Goal: Task Accomplishment & Management: Manage account settings

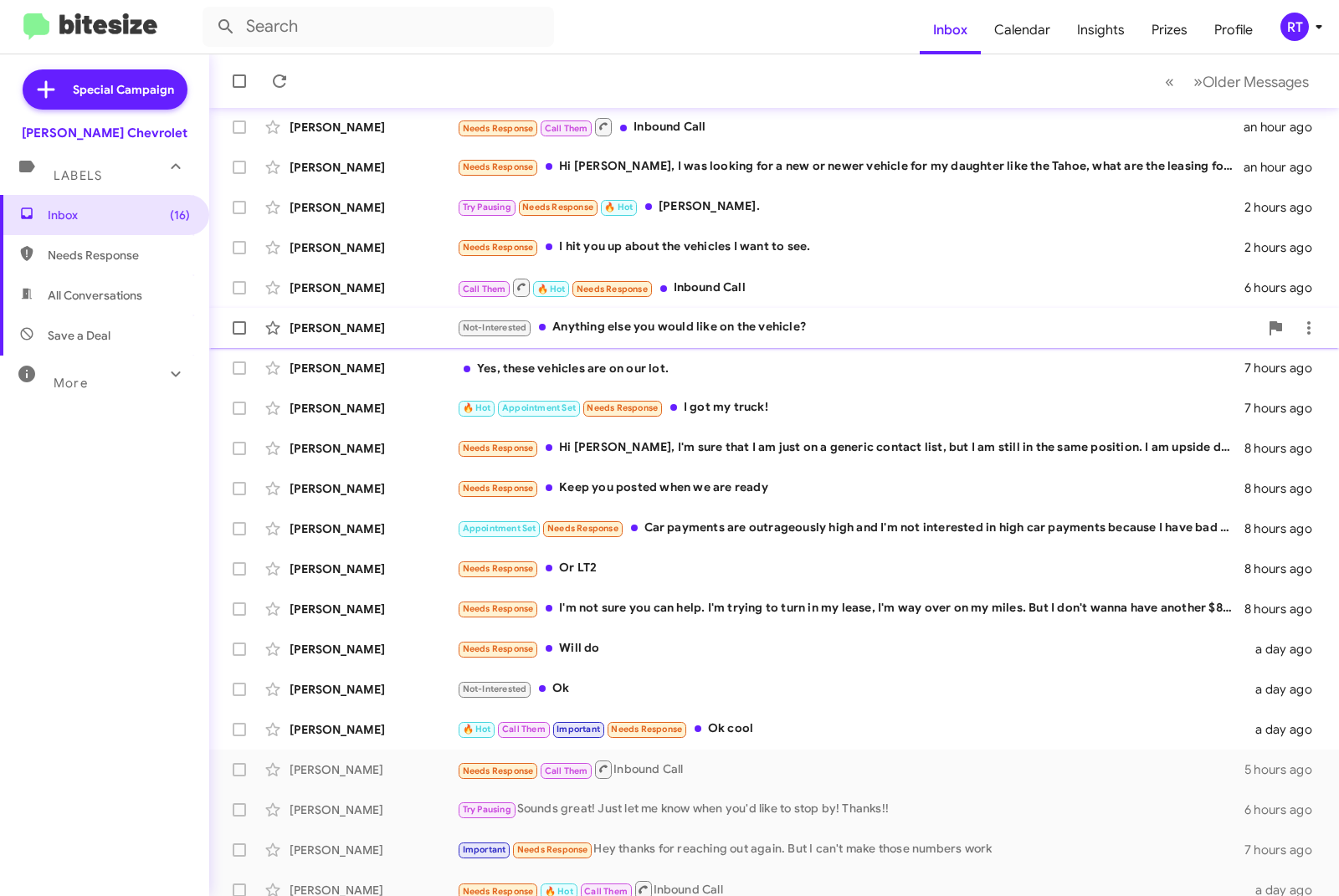
scroll to position [76, 0]
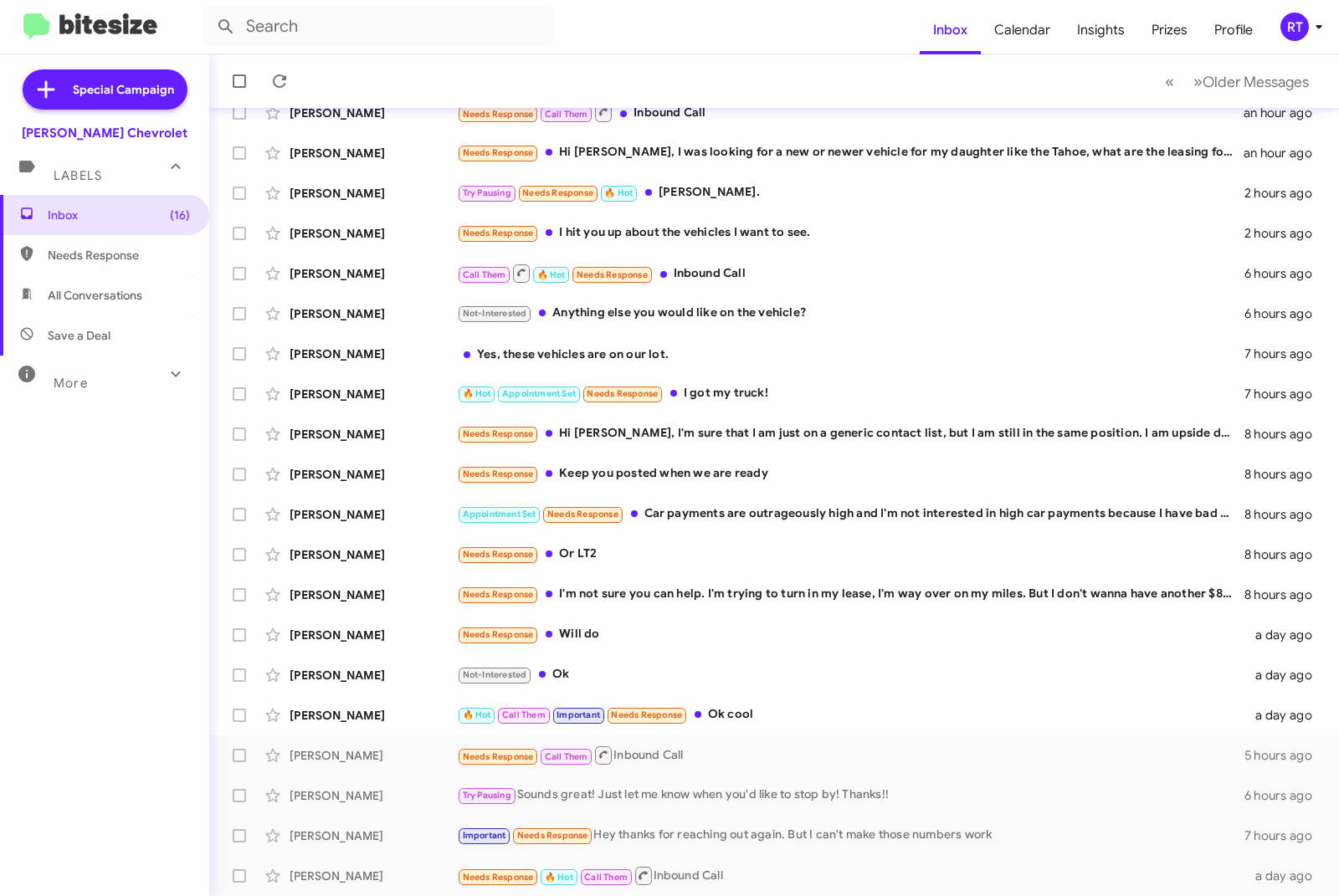
click at [80, 293] on span "All Conversations" at bounding box center [95, 295] width 94 height 17
type input "in:all-conversations"
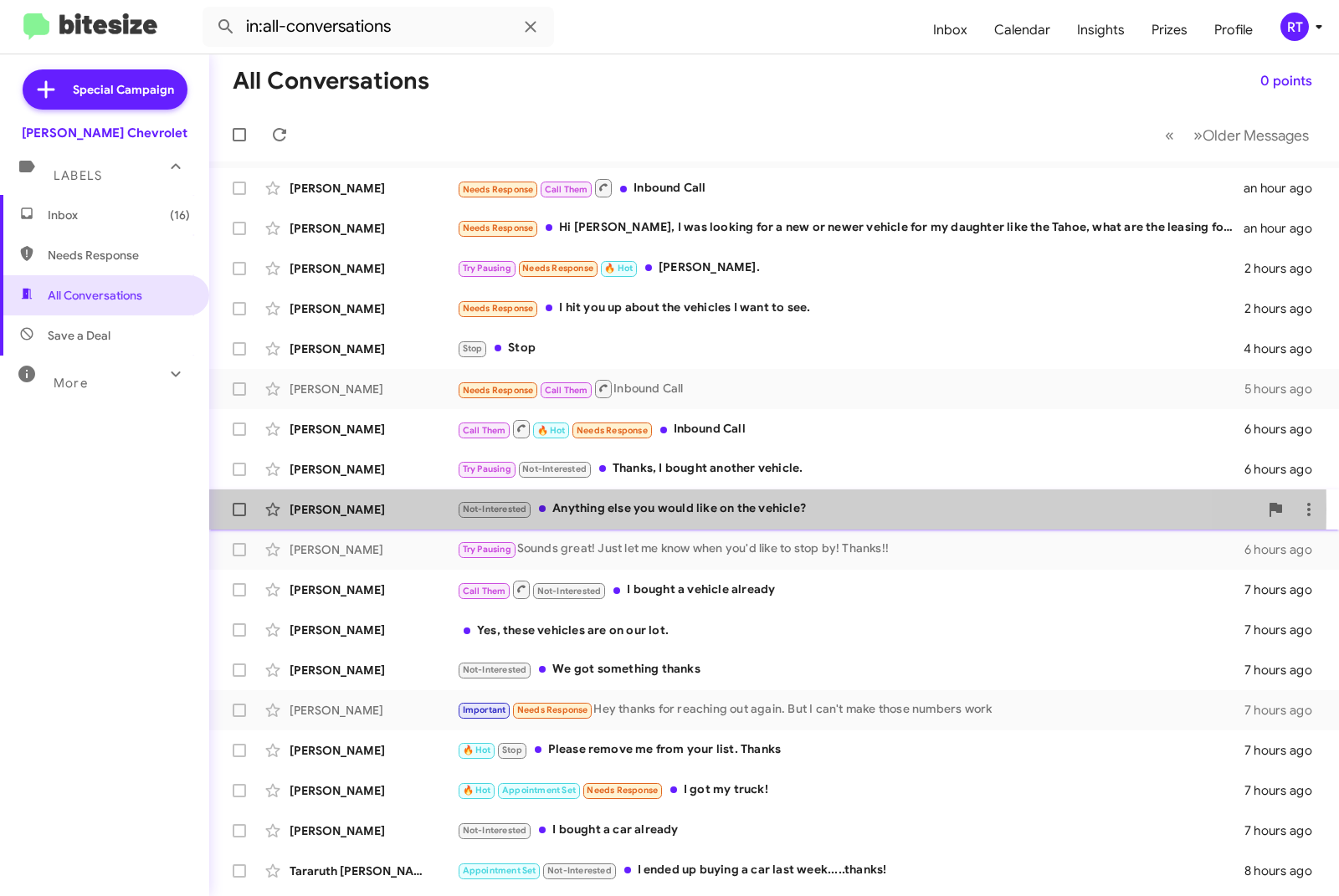
click at [312, 508] on div "[PERSON_NAME]" at bounding box center [373, 509] width 167 height 17
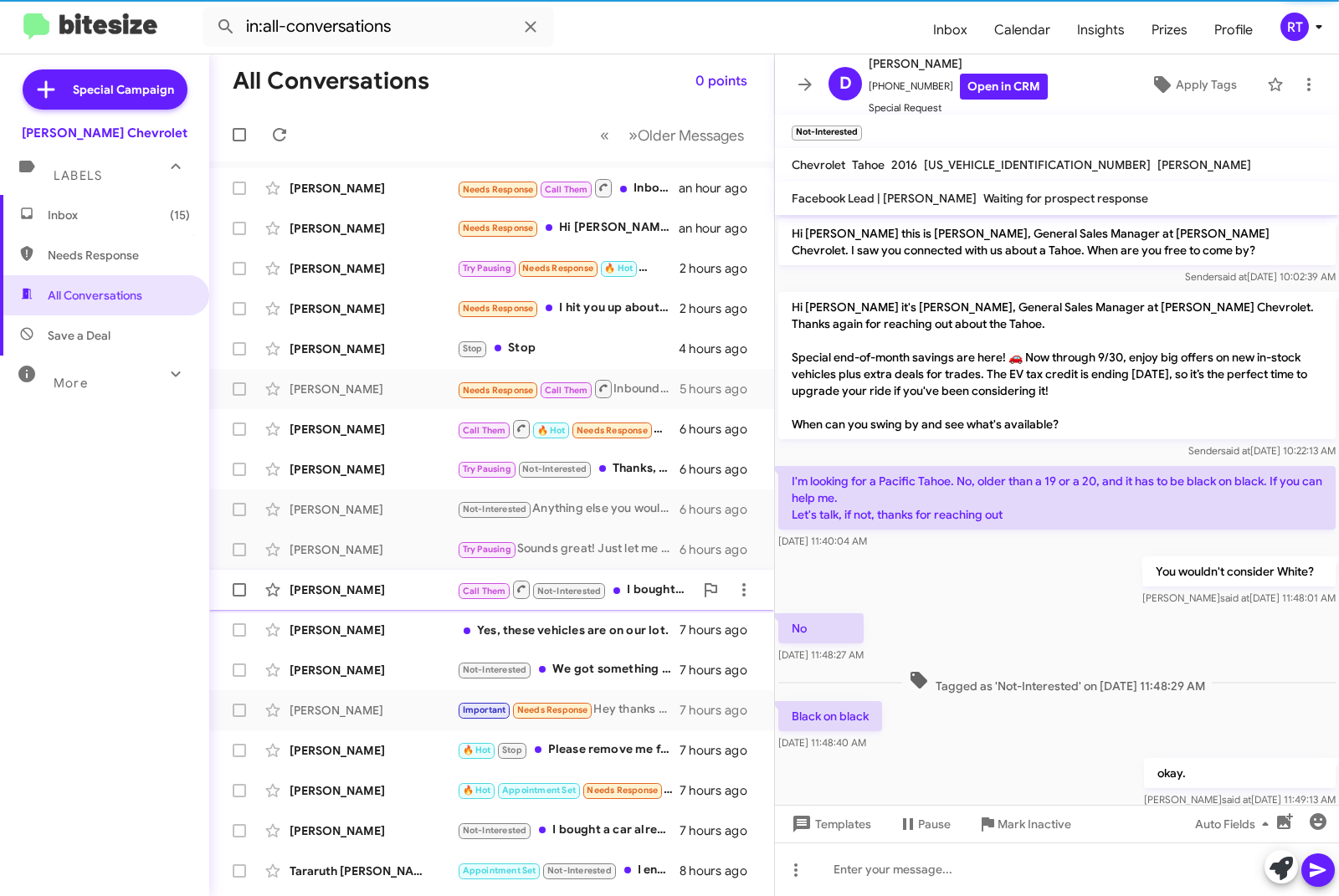
scroll to position [90, 0]
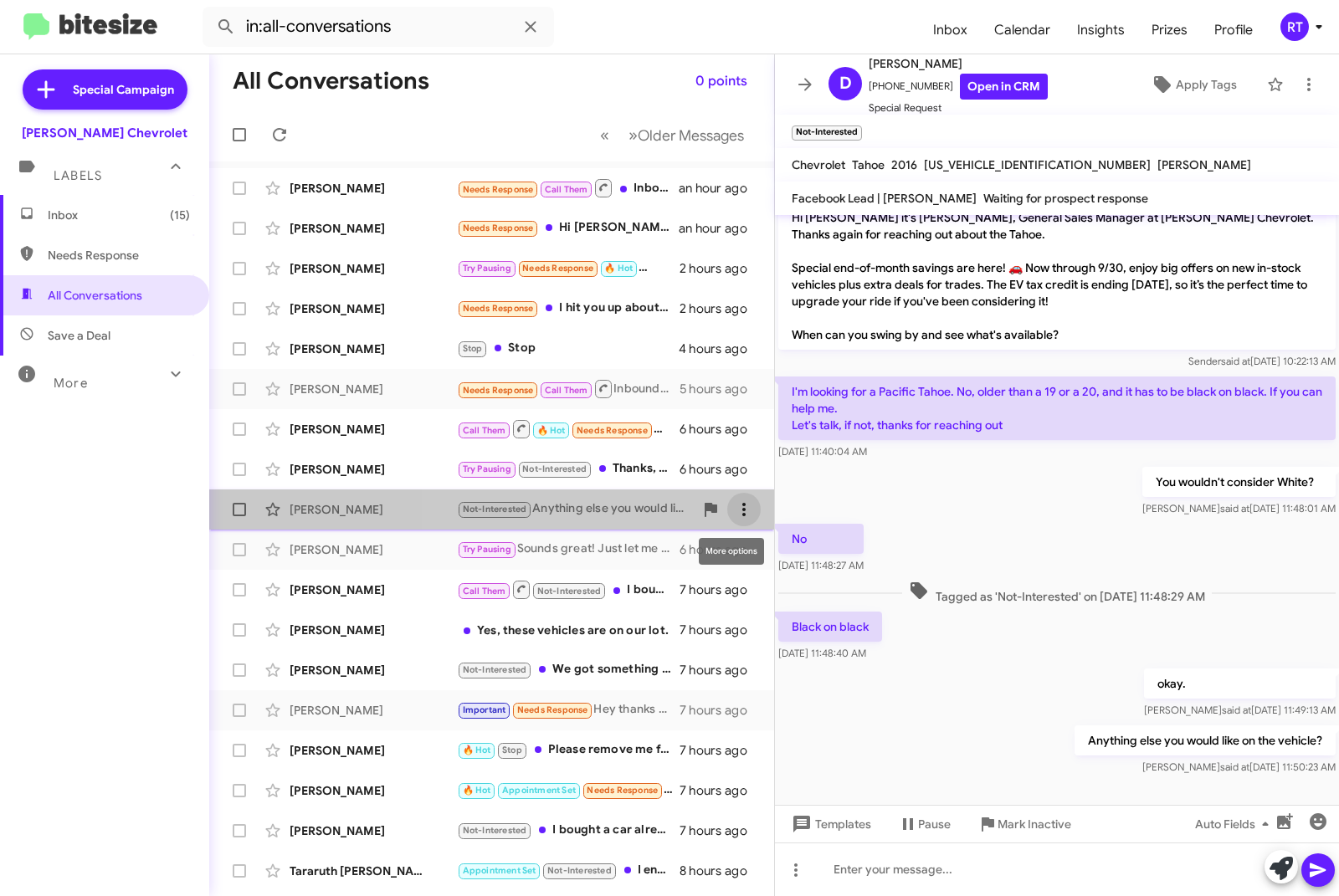
click at [734, 513] on icon at bounding box center [744, 509] width 20 height 20
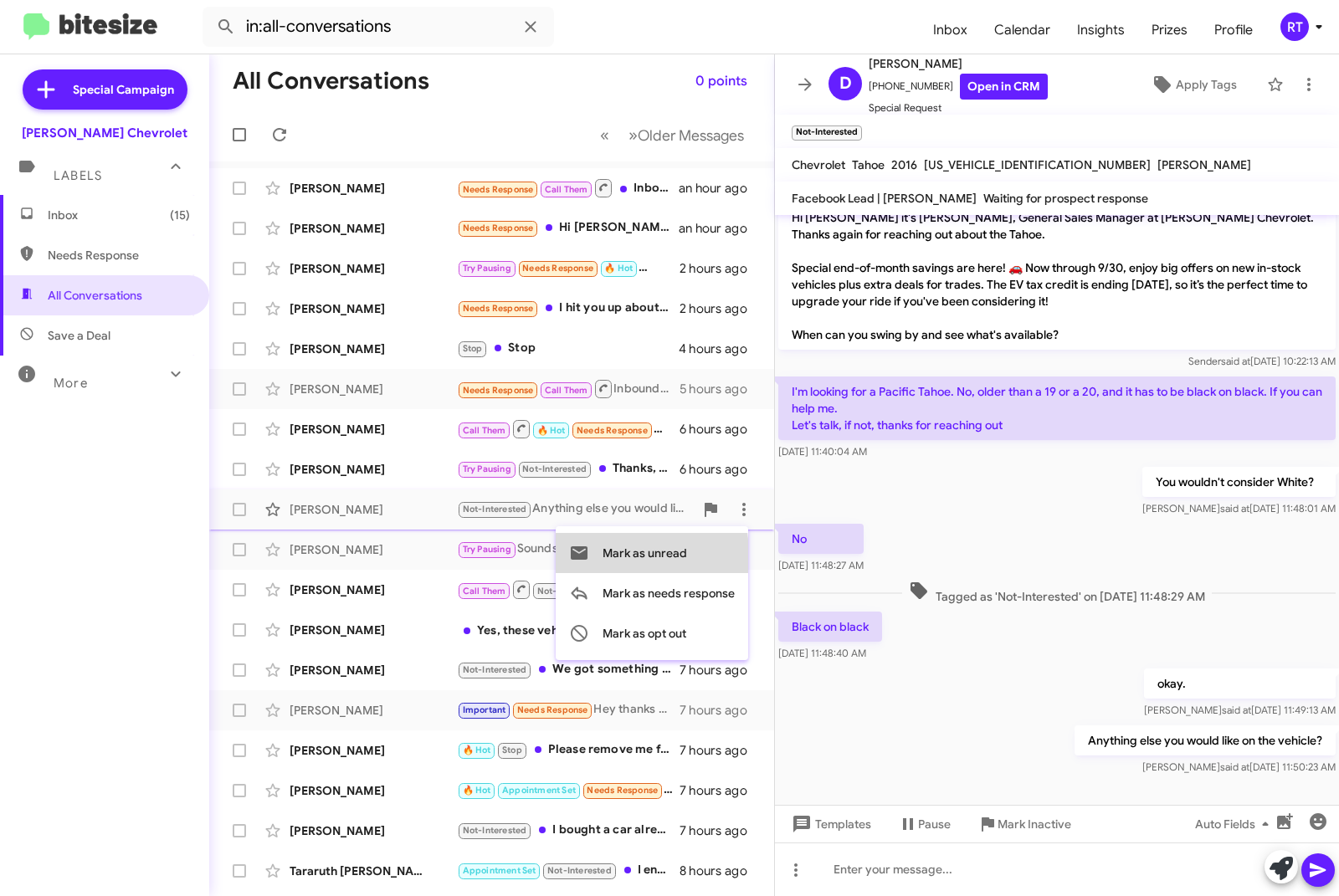
click at [609, 560] on span "Mark as unread" at bounding box center [645, 553] width 84 height 40
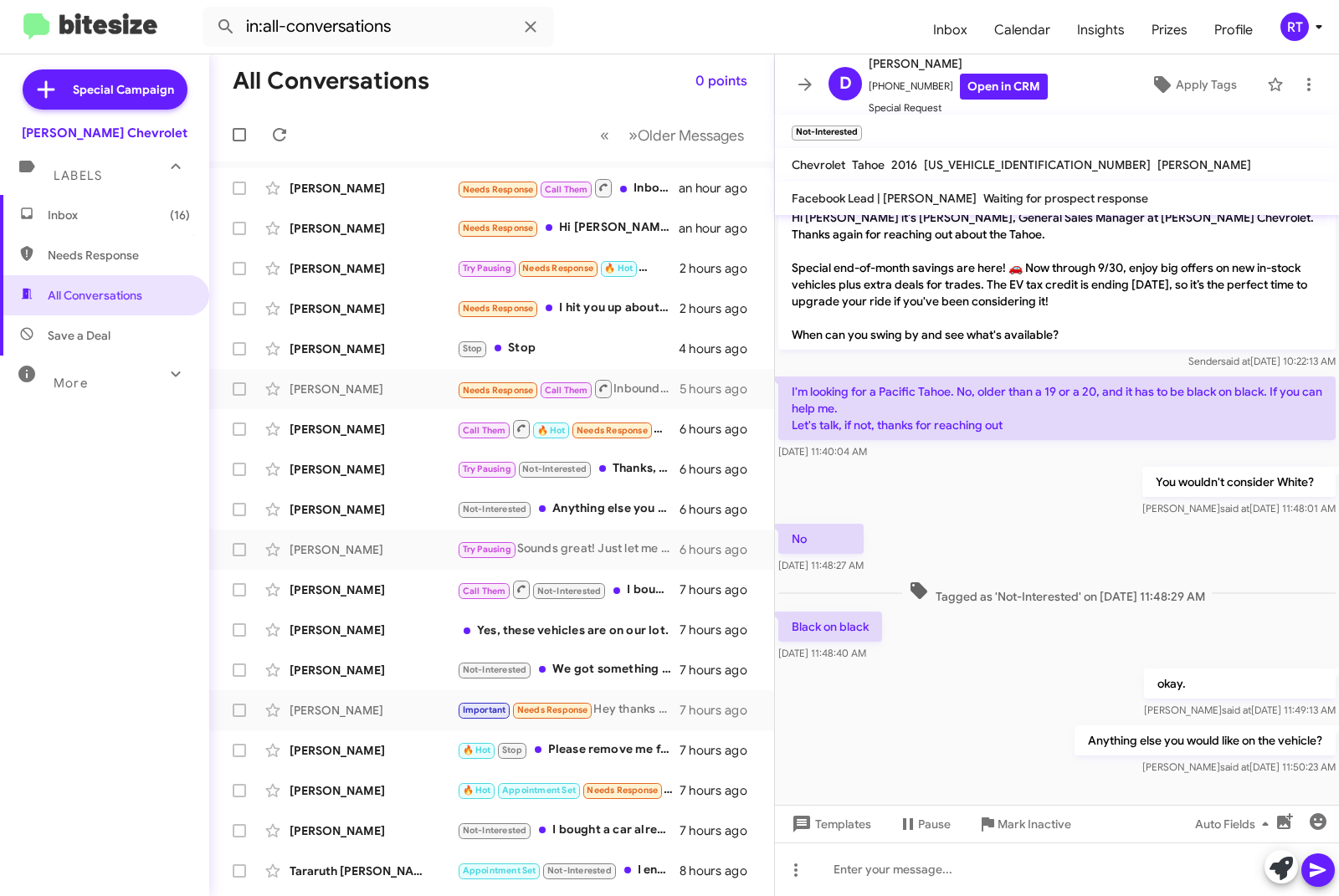
click at [60, 220] on span "Inbox (16)" at bounding box center [119, 215] width 142 height 17
